Goal: Obtain resource: Obtain resource

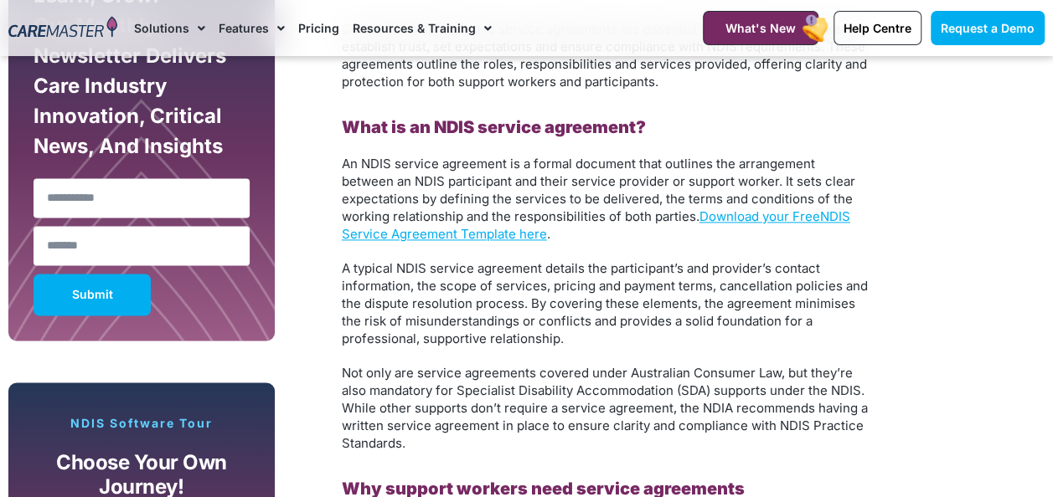
scroll to position [1061, 0]
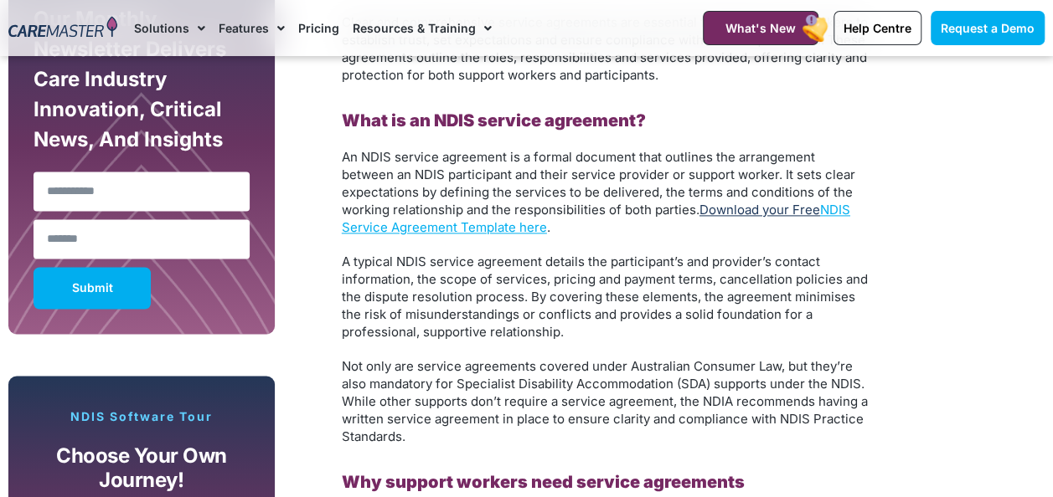
click at [752, 205] on link "Download your Free" at bounding box center [759, 210] width 121 height 16
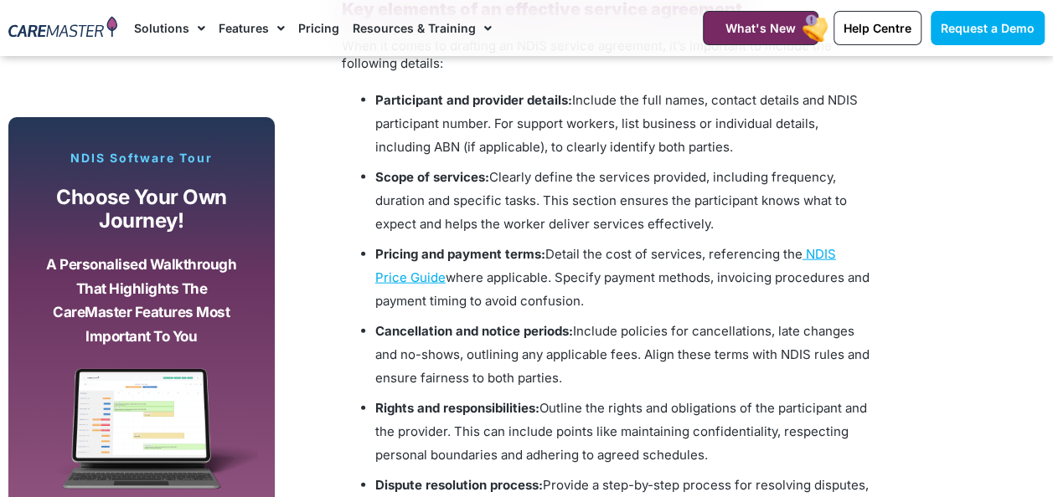
scroll to position [1761, 0]
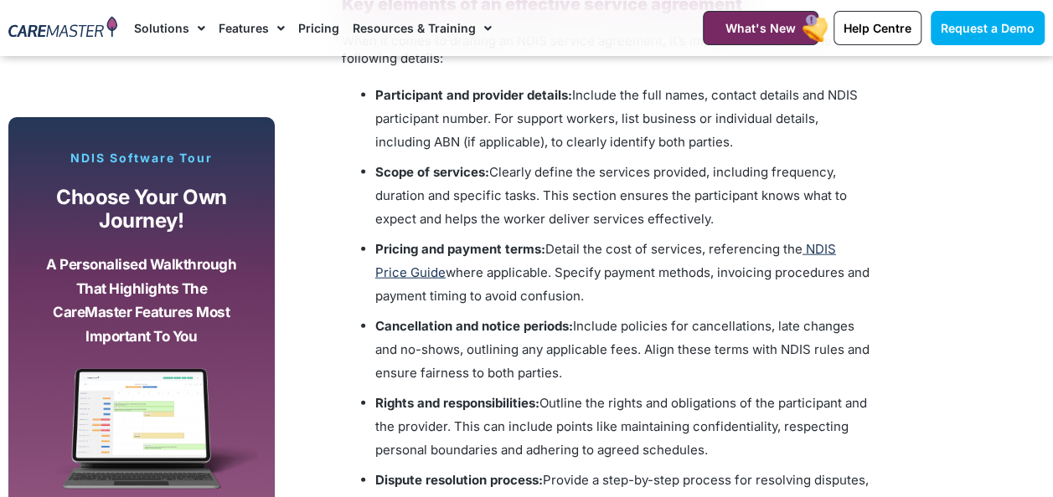
click at [388, 276] on span "NDIS Price Guide" at bounding box center [605, 260] width 461 height 39
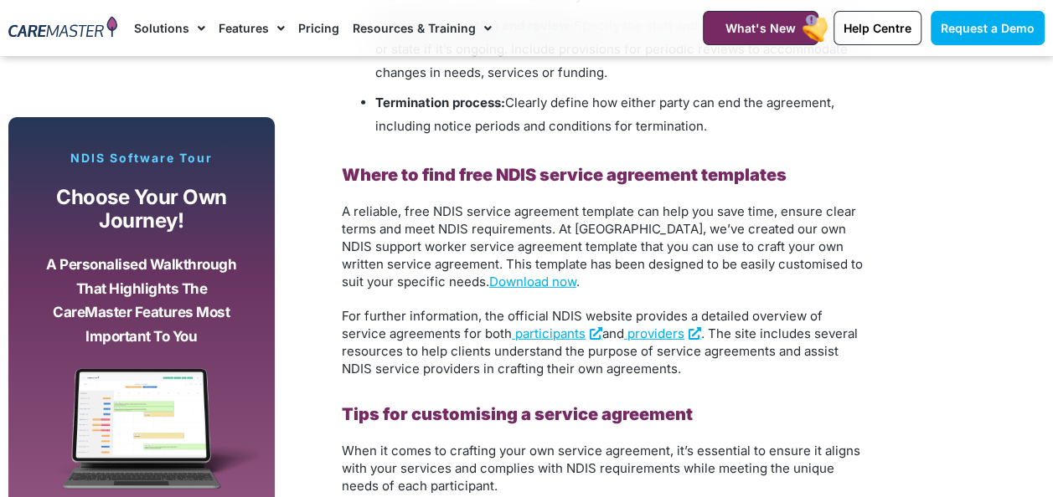
scroll to position [2297, 0]
